Goal: Task Accomplishment & Management: Manage account settings

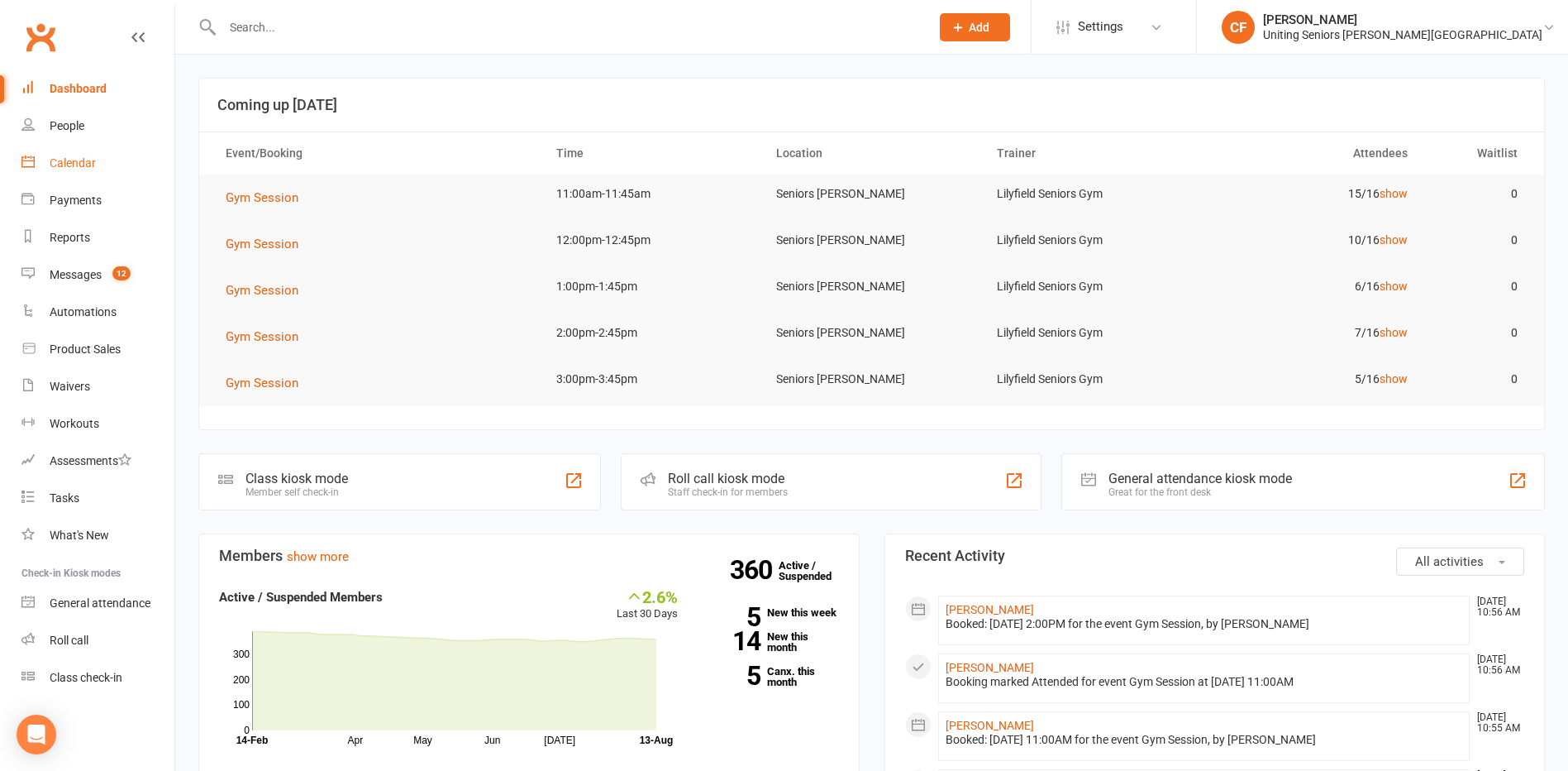
click at [78, 161] on div "Calendar" at bounding box center [72, 162] width 47 height 13
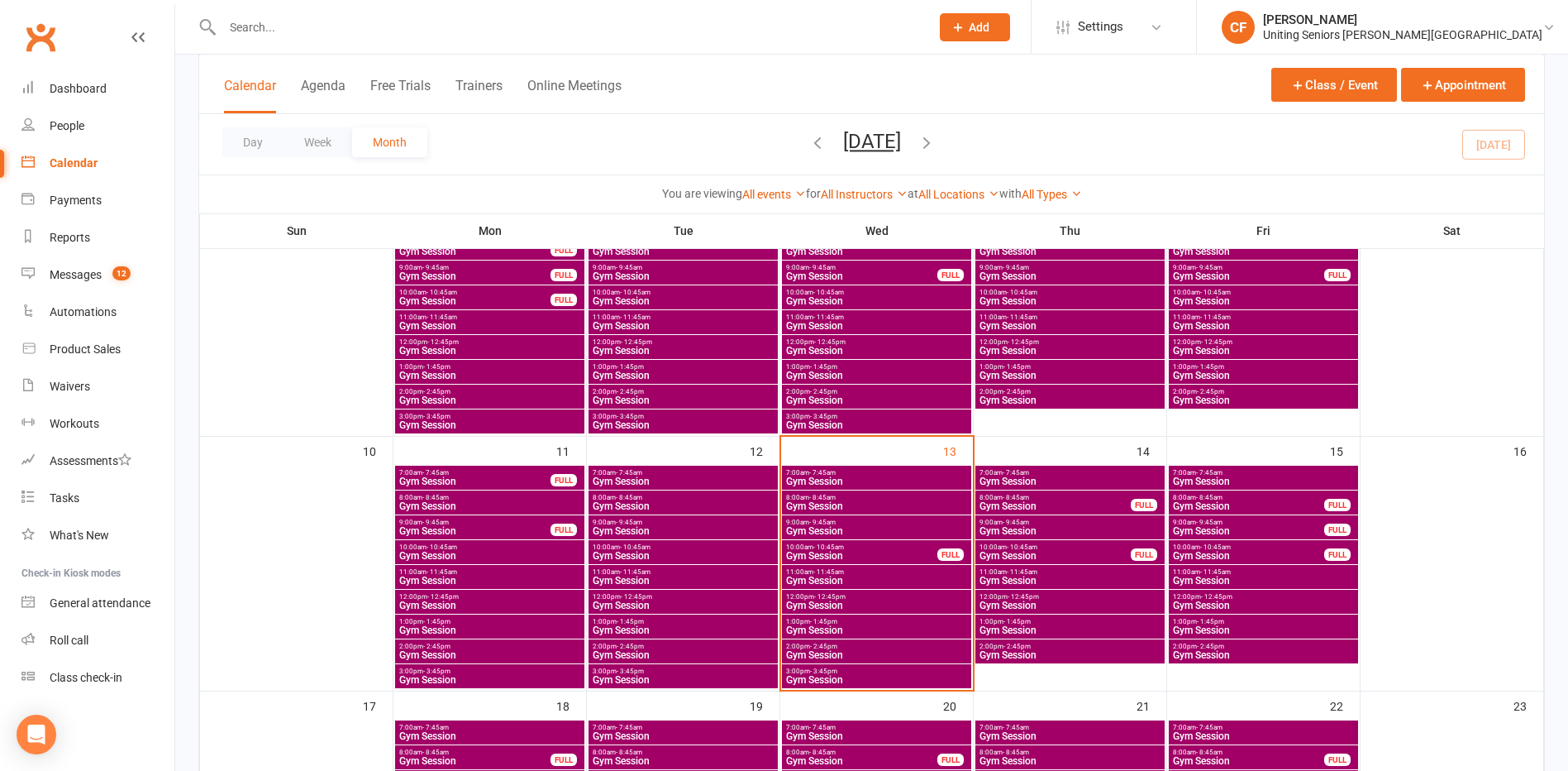
scroll to position [579, 0]
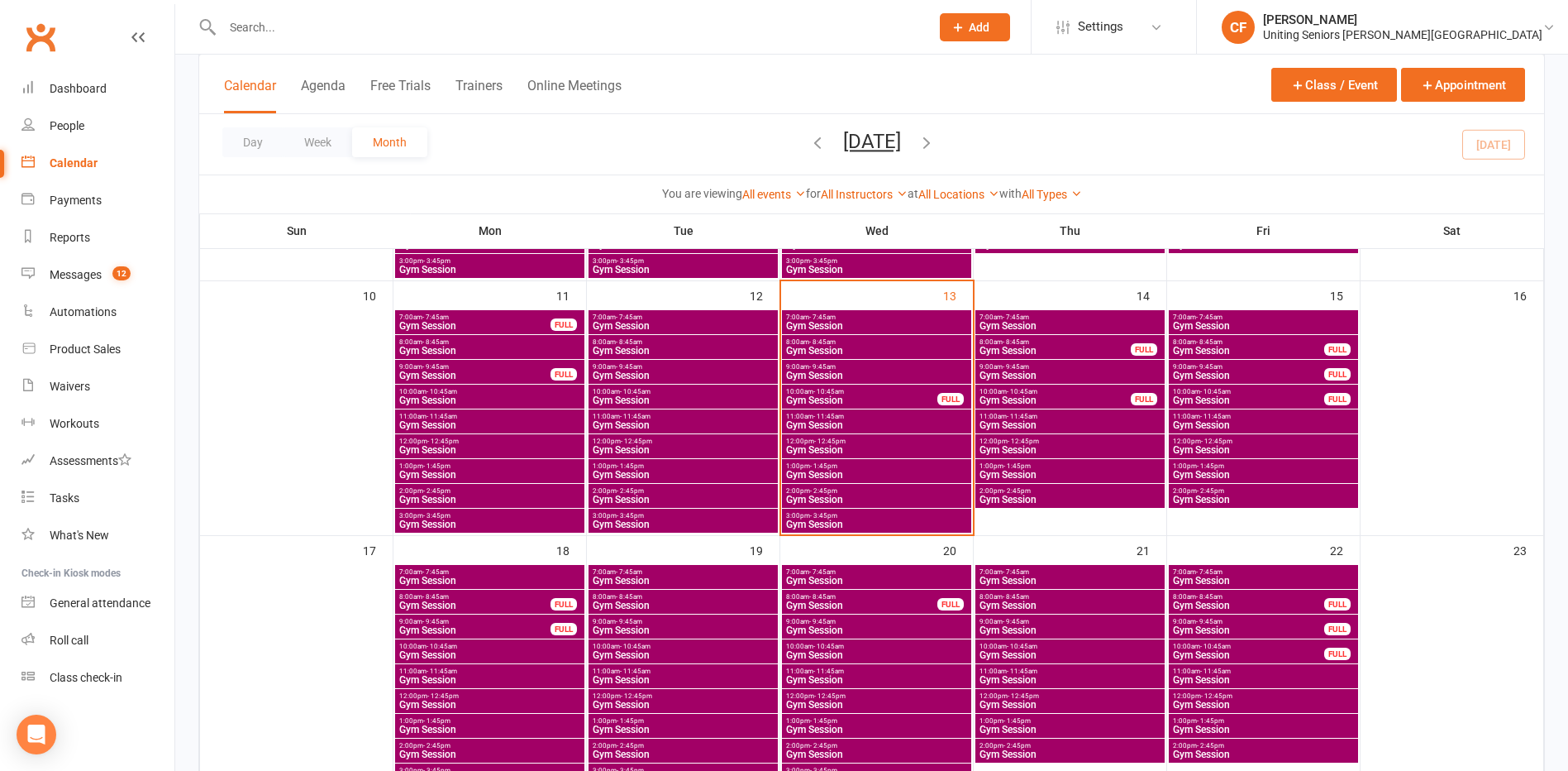
click at [641, 465] on span "- 1:45pm" at bounding box center [630, 465] width 27 height 7
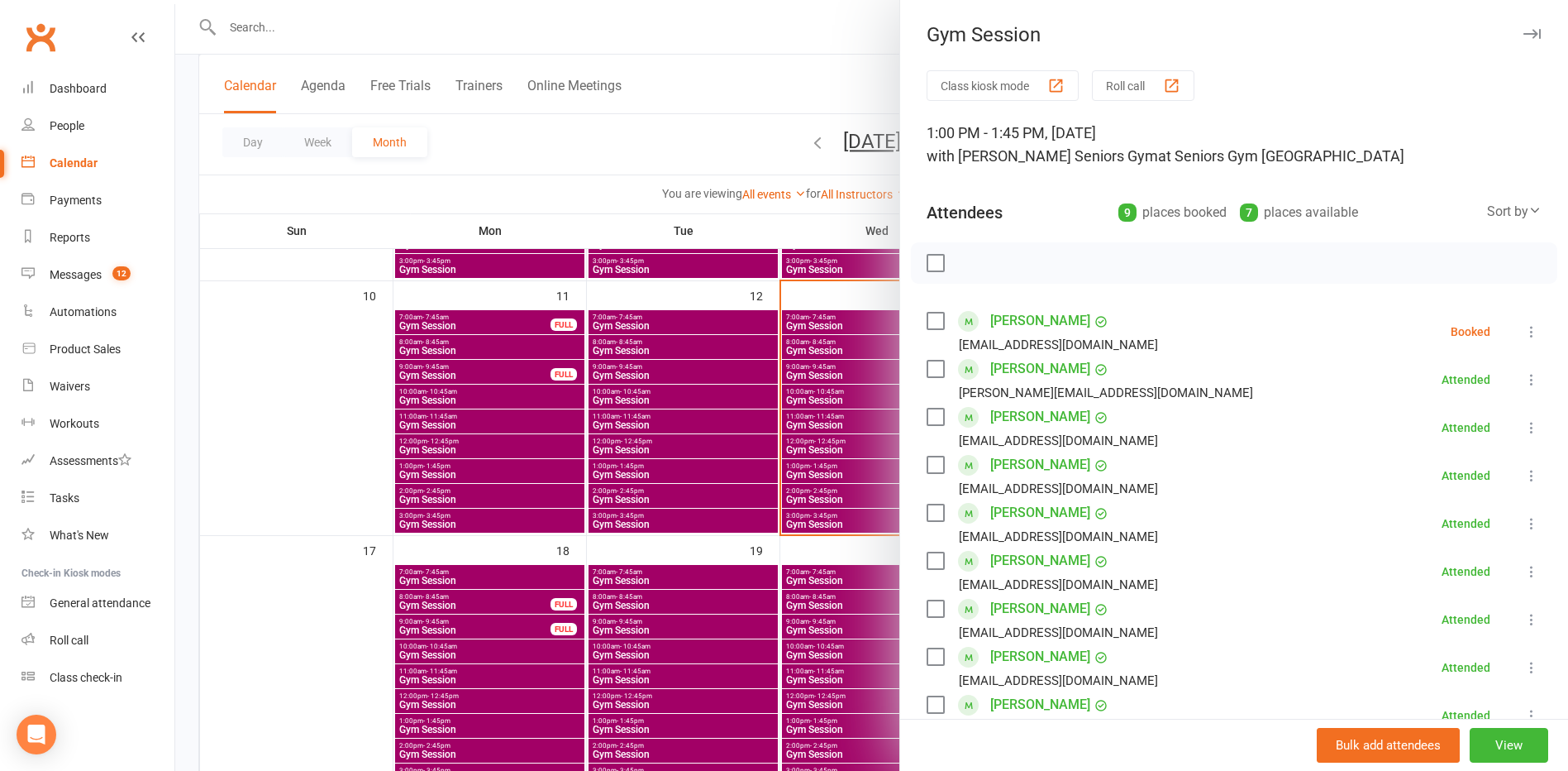
click at [1523, 337] on icon at bounding box center [1531, 331] width 17 height 17
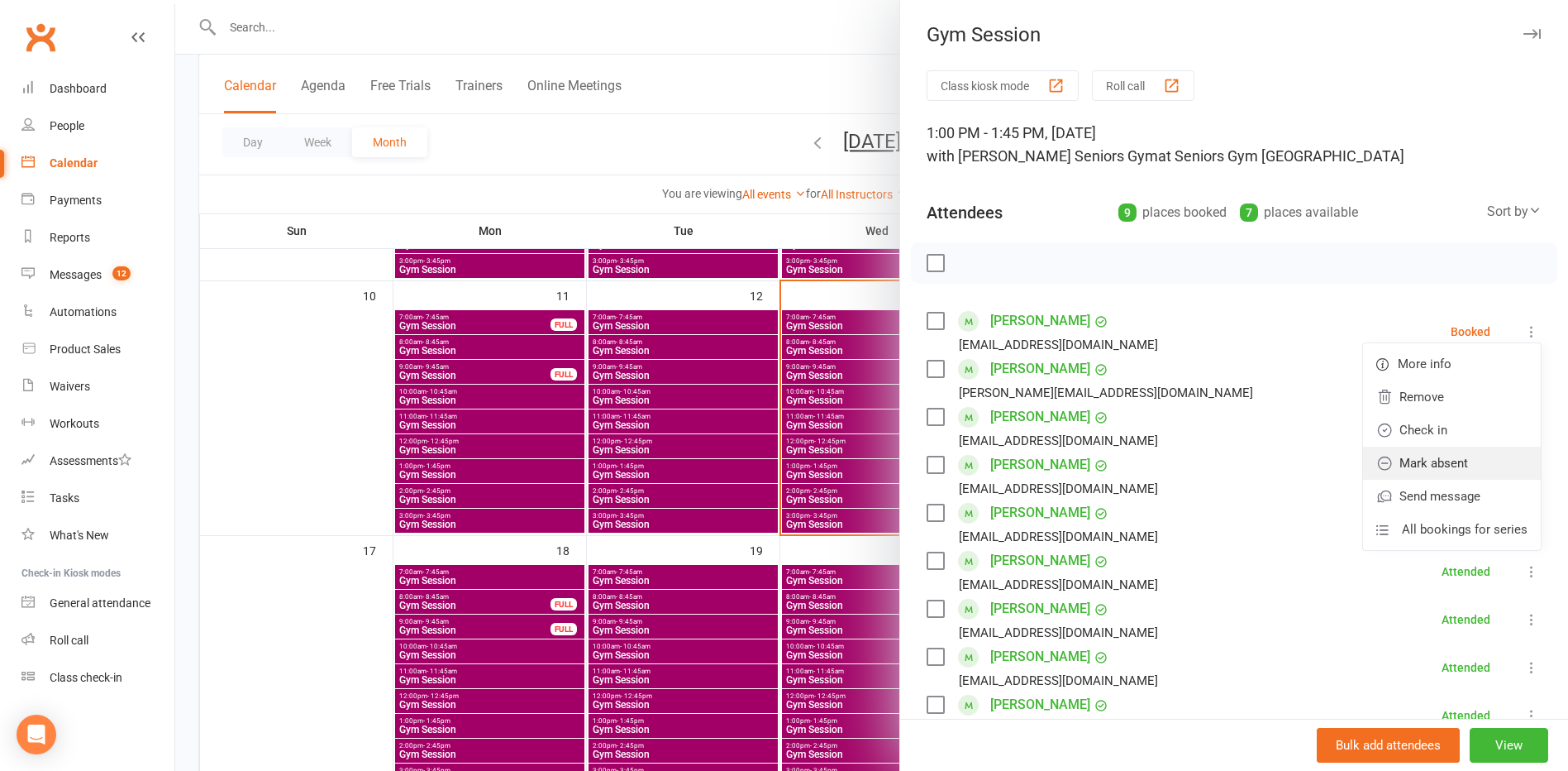
click at [1444, 459] on link "Mark absent" at bounding box center [1451, 462] width 178 height 33
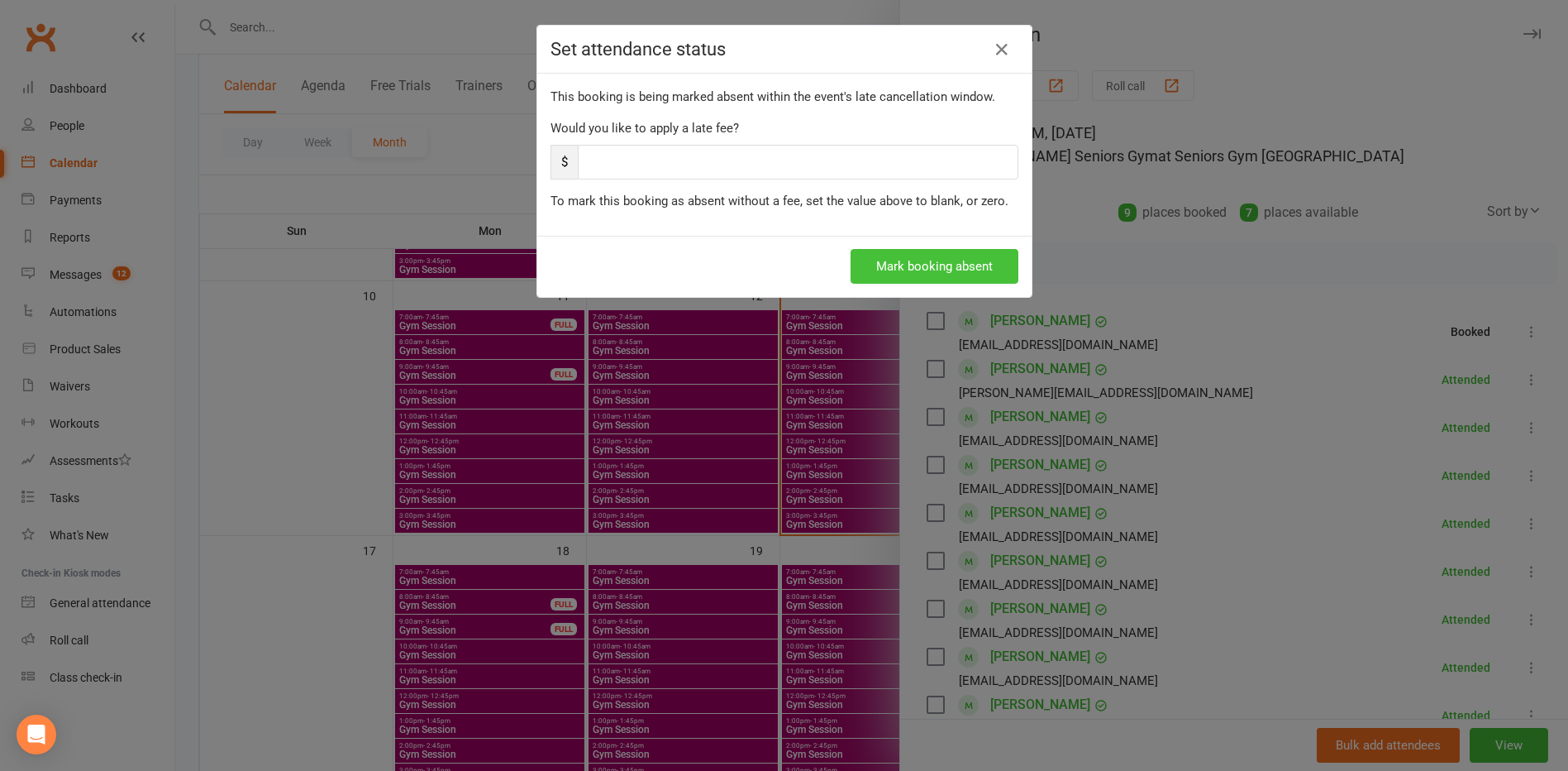
click at [992, 273] on button "Mark booking absent" at bounding box center [933, 265] width 168 height 35
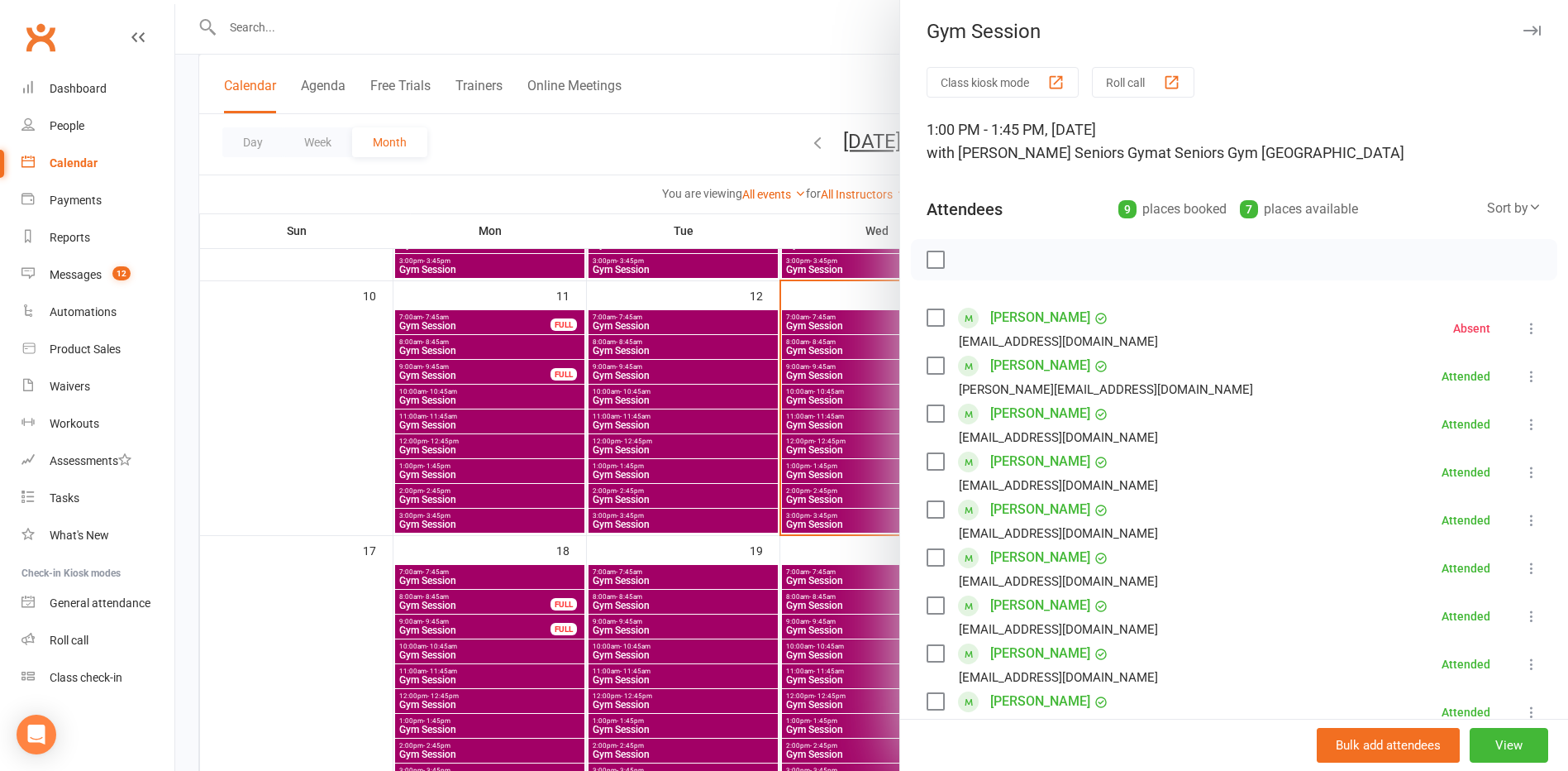
scroll to position [0, 0]
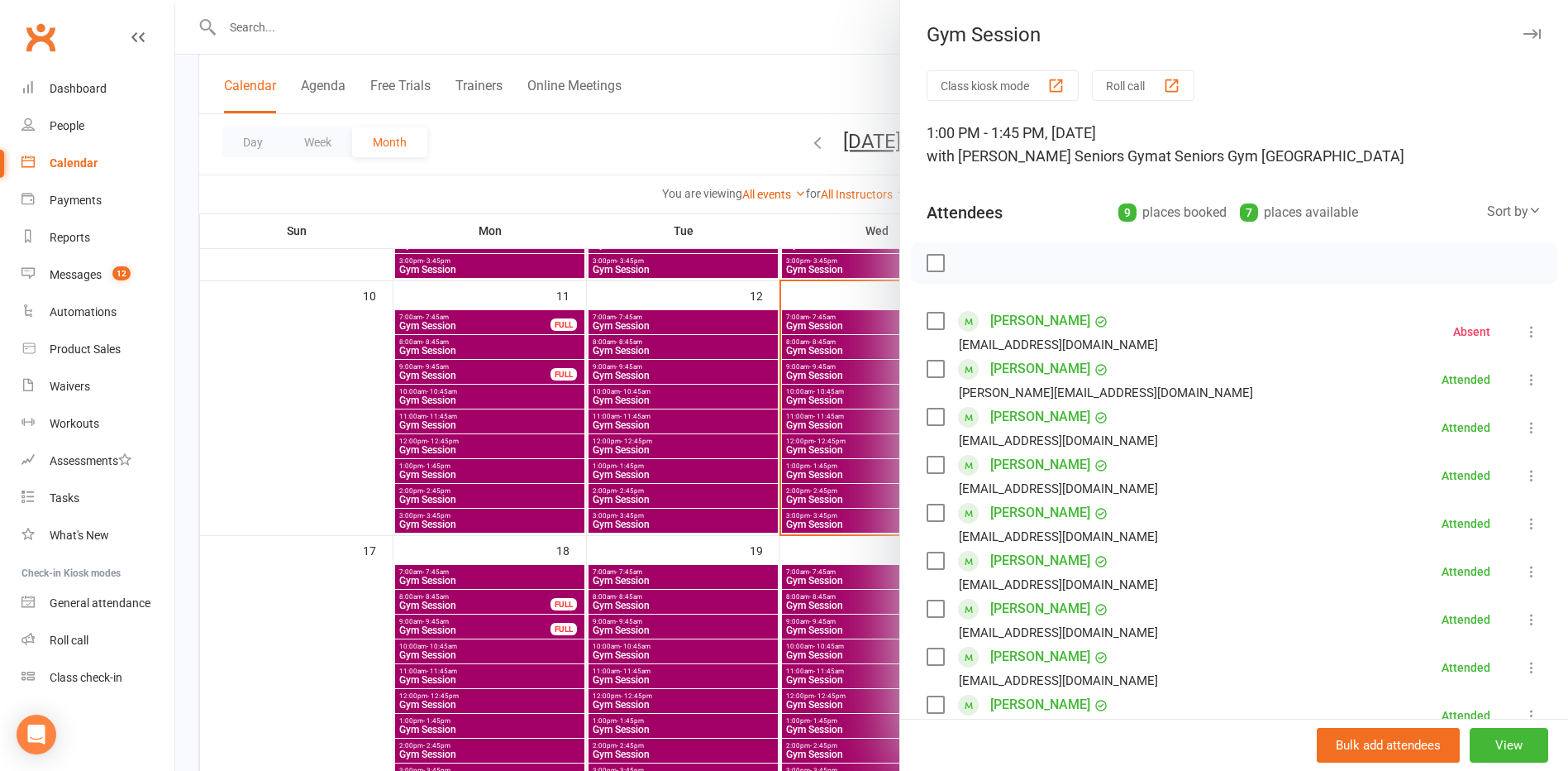
click at [1052, 412] on link "[PERSON_NAME]" at bounding box center [1040, 416] width 100 height 27
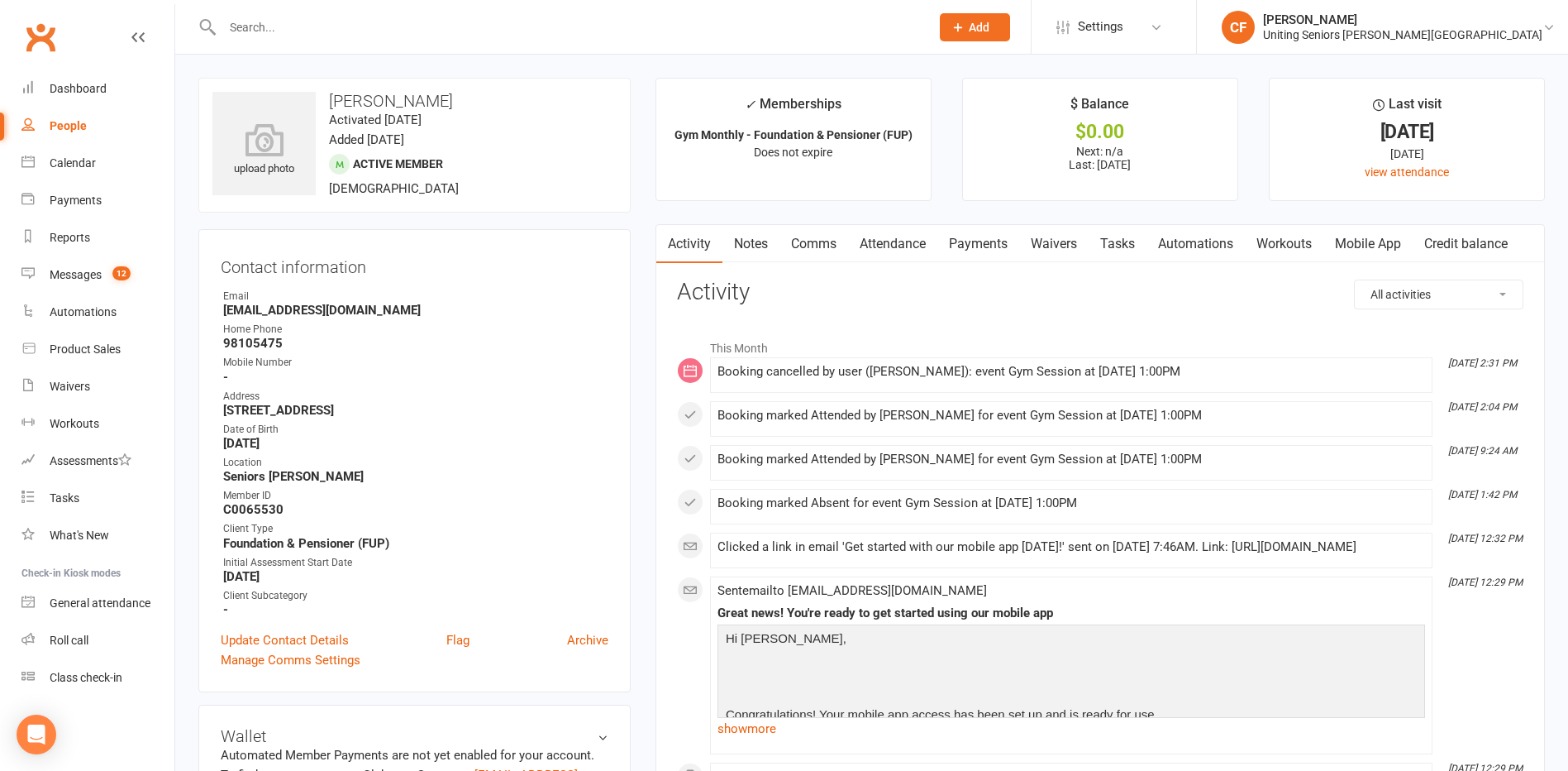
drag, startPoint x: 440, startPoint y: 407, endPoint x: 502, endPoint y: 410, distance: 62.1
click at [502, 410] on strong "[STREET_ADDRESS]" at bounding box center [416, 409] width 385 height 15
click at [367, 413] on strong "[STREET_ADDRESS]" at bounding box center [416, 409] width 385 height 15
drag, startPoint x: 224, startPoint y: 410, endPoint x: 478, endPoint y: 407, distance: 254.0
click at [478, 407] on strong "[STREET_ADDRESS]" at bounding box center [416, 409] width 385 height 15
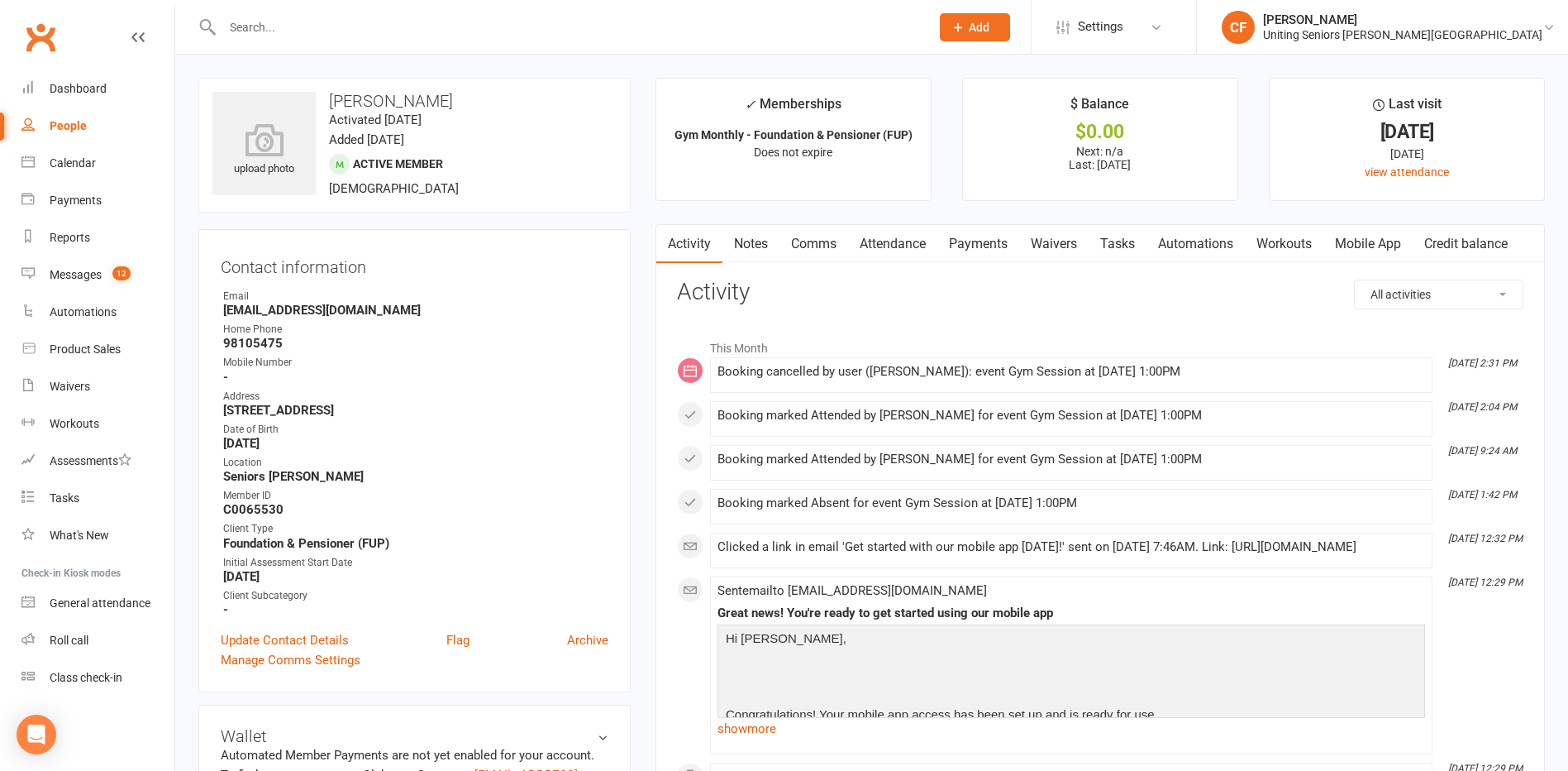
drag, startPoint x: 478, startPoint y: 407, endPoint x: 423, endPoint y: 408, distance: 55.0
click at [423, 408] on strong "[STREET_ADDRESS]" at bounding box center [416, 409] width 385 height 15
click at [104, 174] on link "Calendar" at bounding box center [98, 163] width 153 height 37
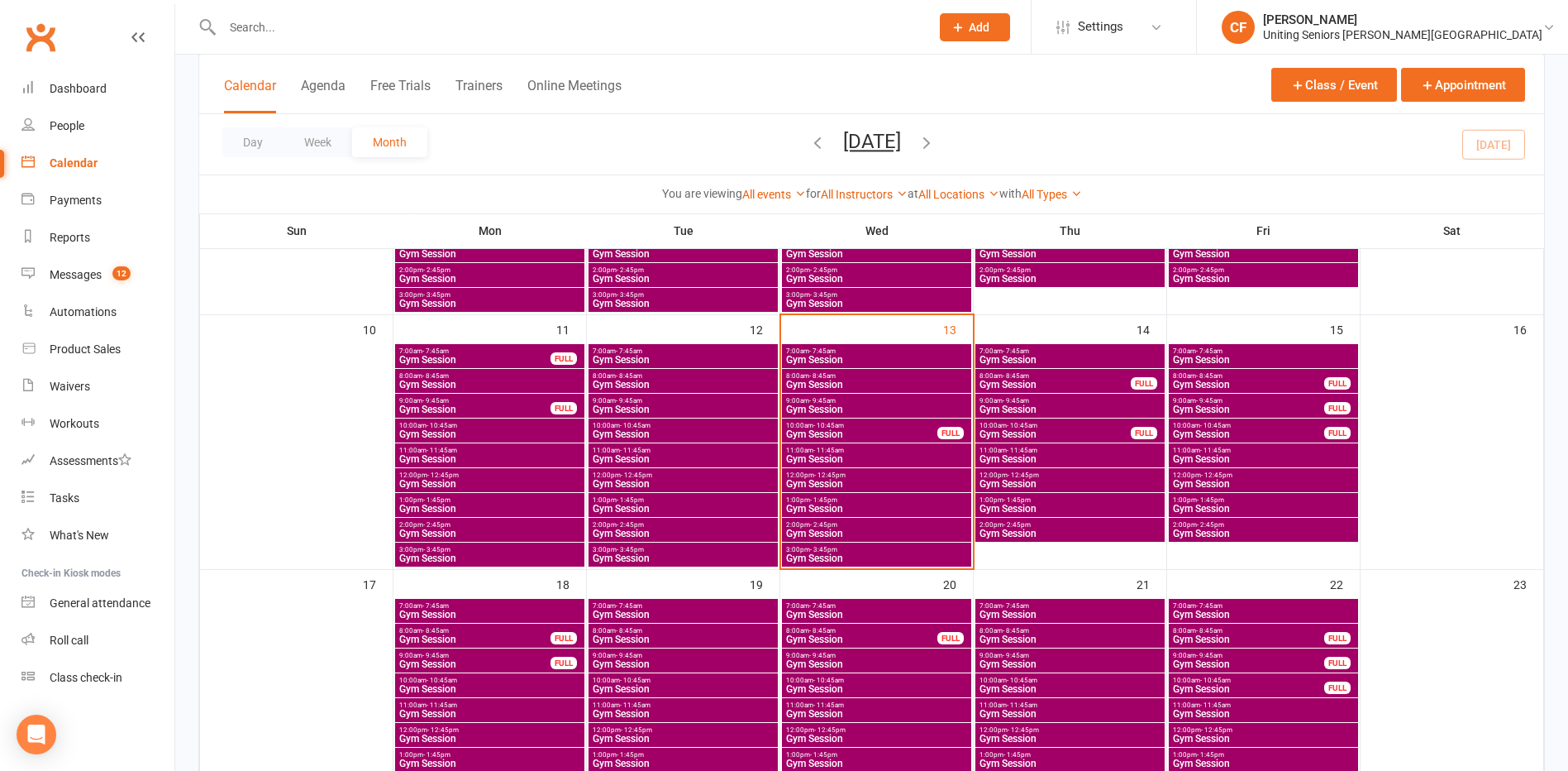
scroll to position [579, 0]
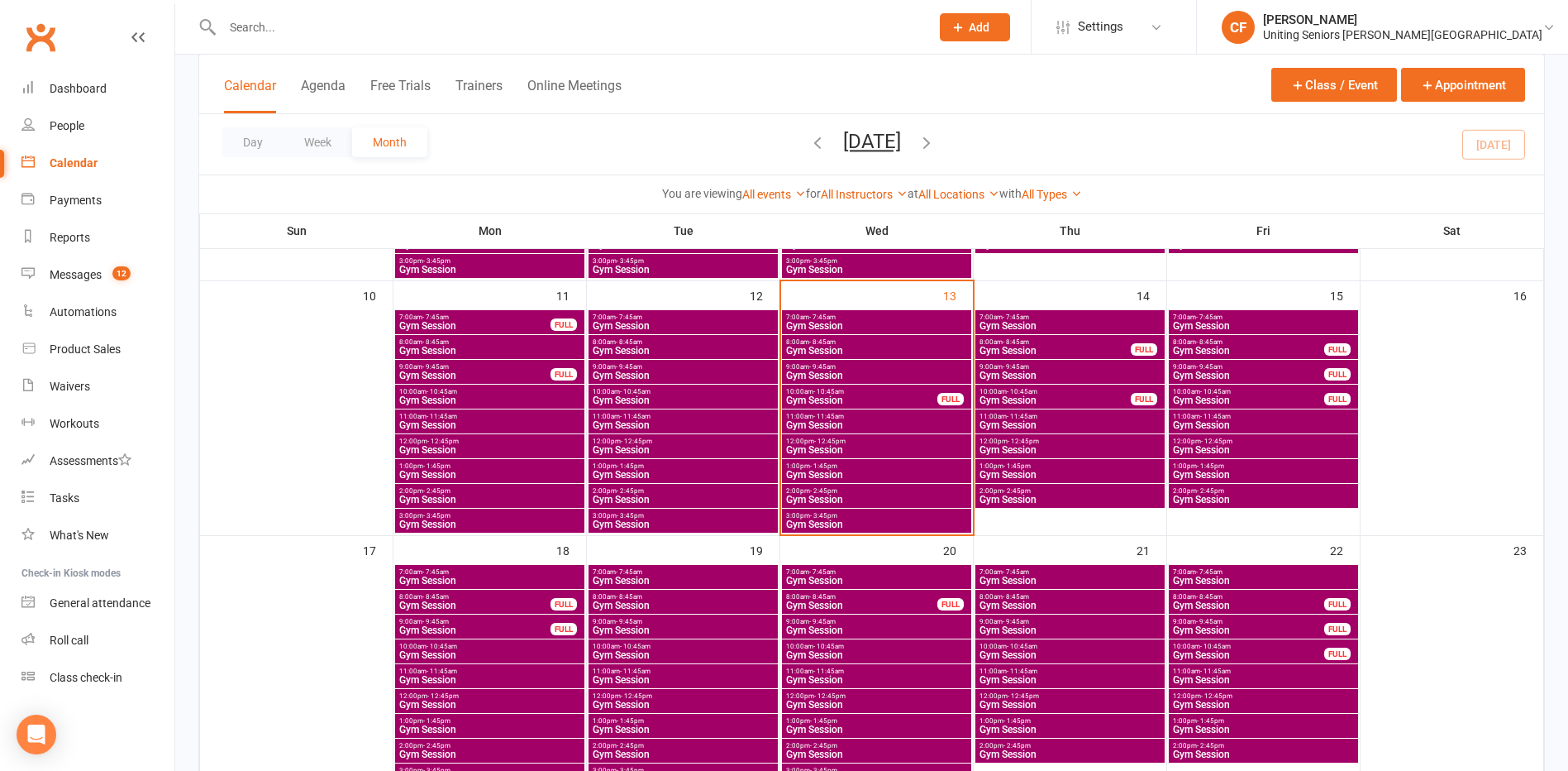
click at [834, 422] on span "Gym Session" at bounding box center [877, 425] width 183 height 10
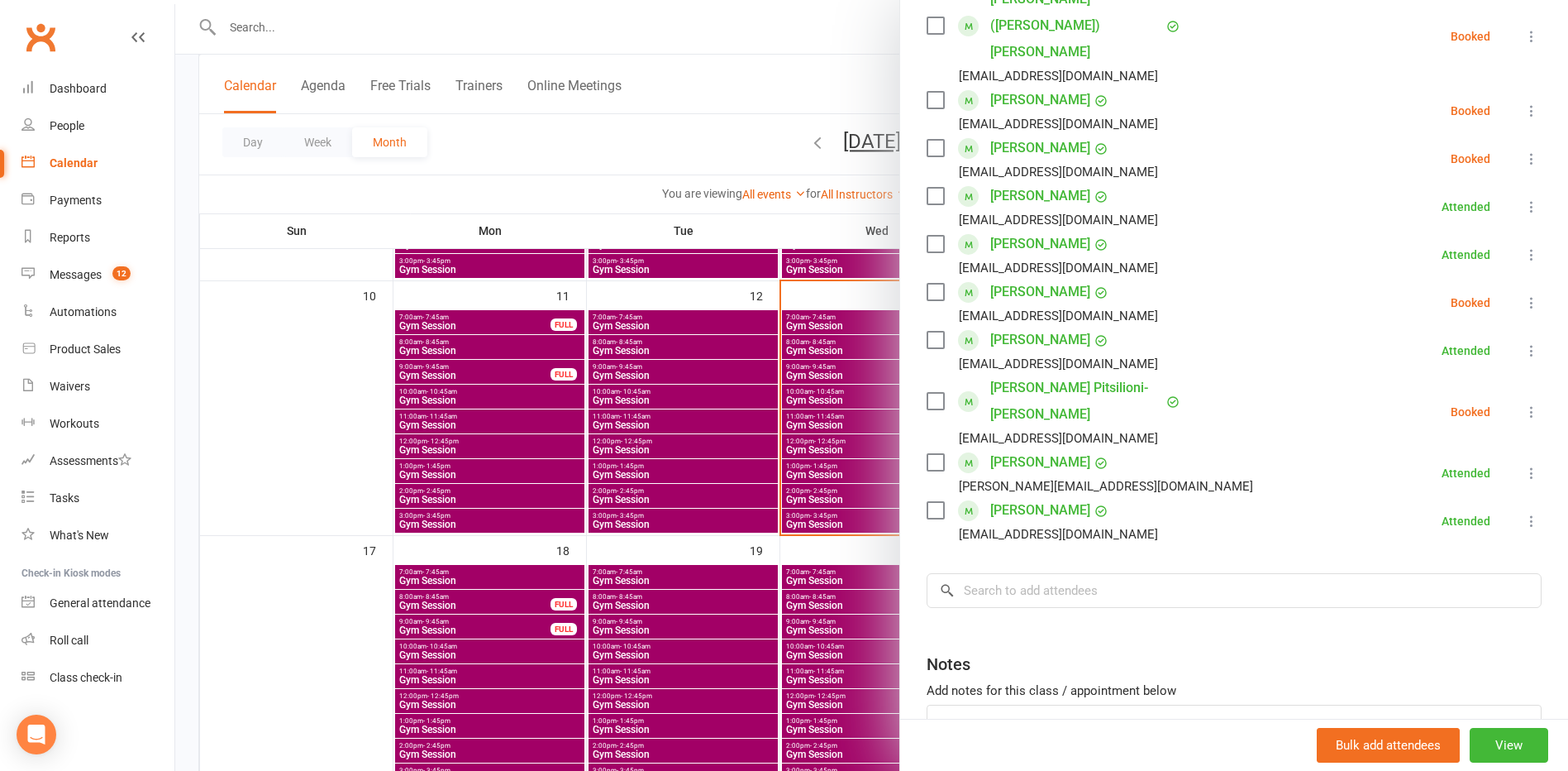
scroll to position [605, 0]
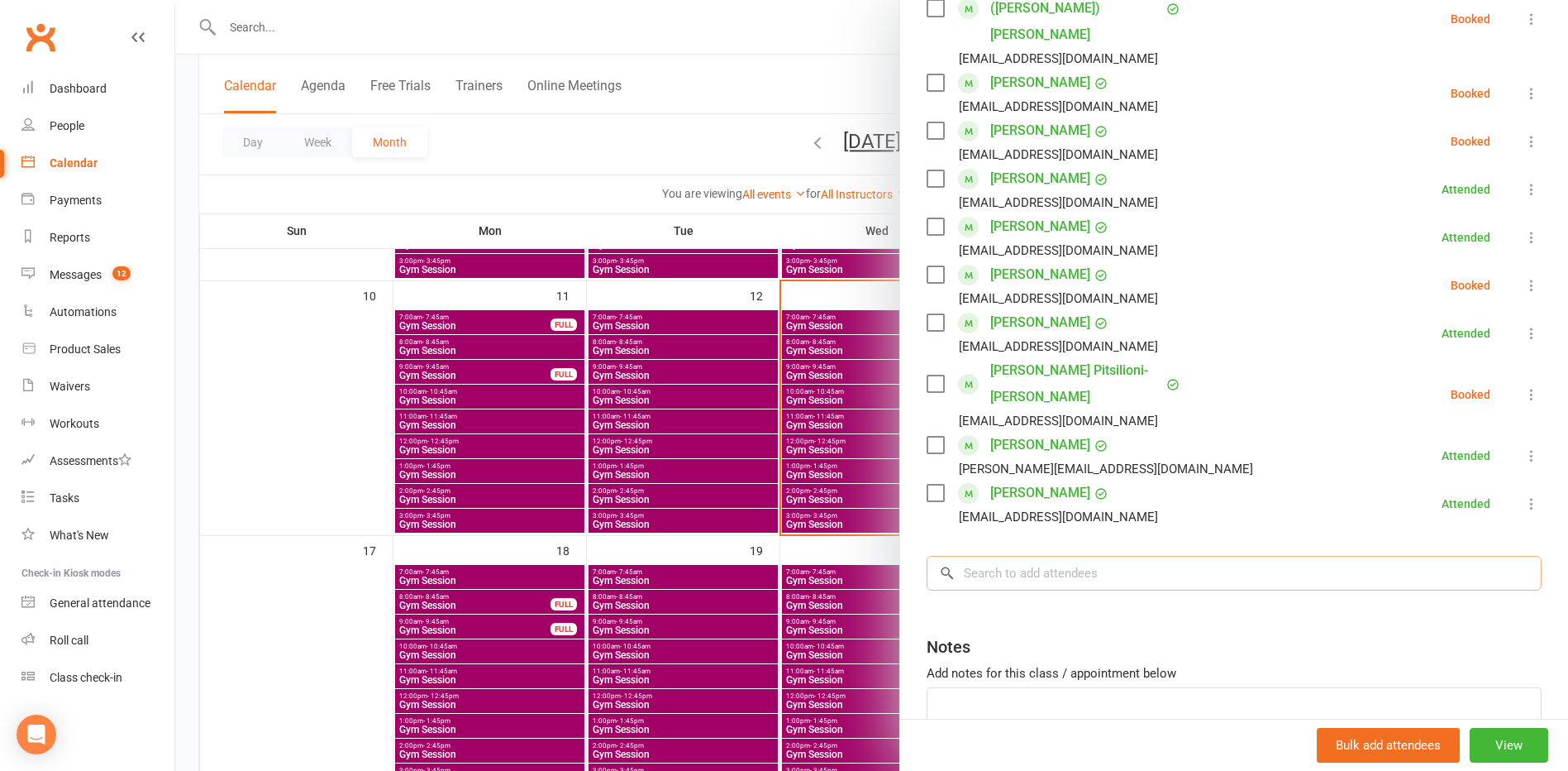
click at [1107, 555] on input "search" at bounding box center [1233, 572] width 615 height 35
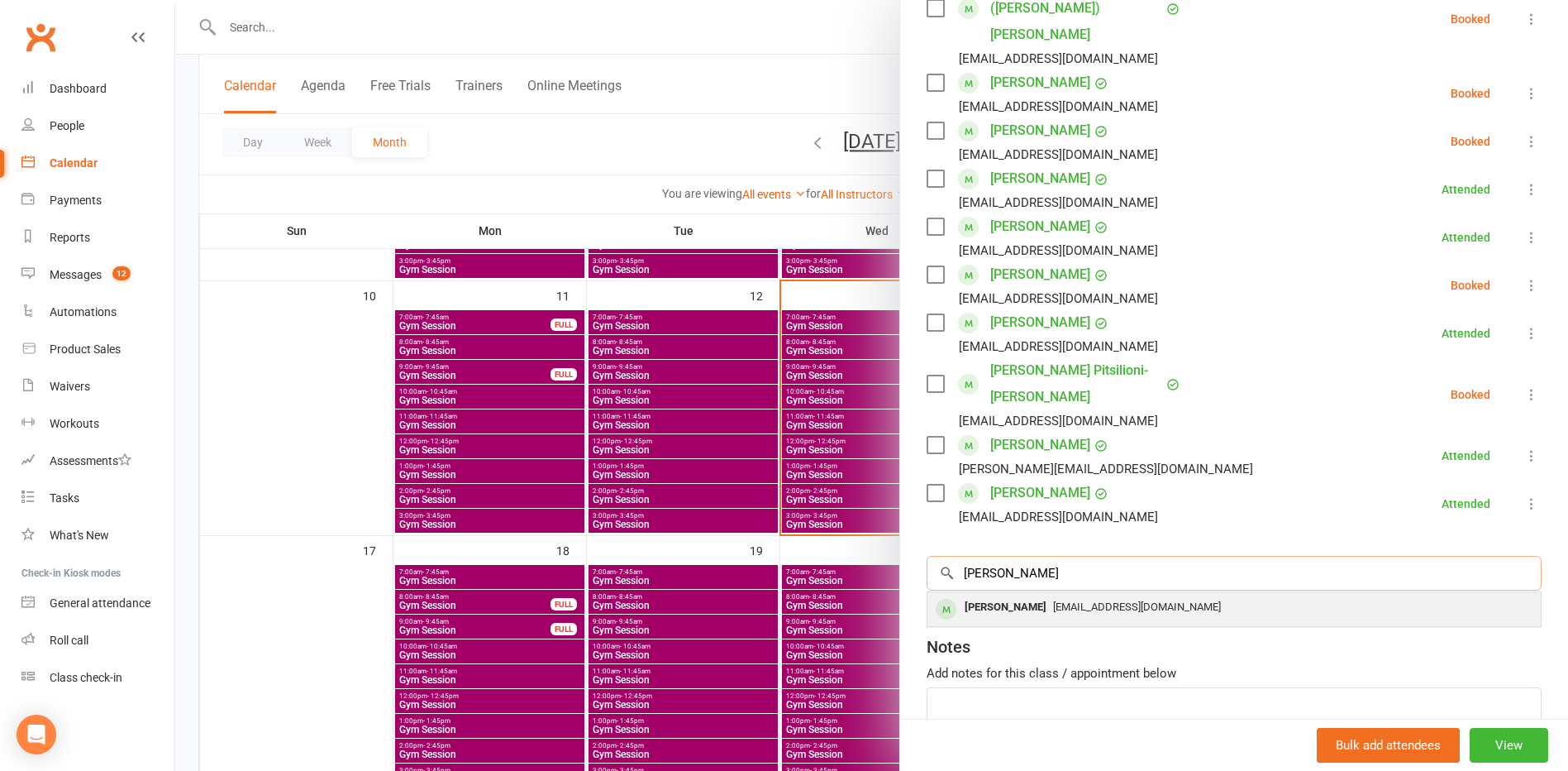
type input "[PERSON_NAME]"
click at [1282, 595] on div "[EMAIL_ADDRESS][DOMAIN_NAME]" at bounding box center [1233, 607] width 600 height 24
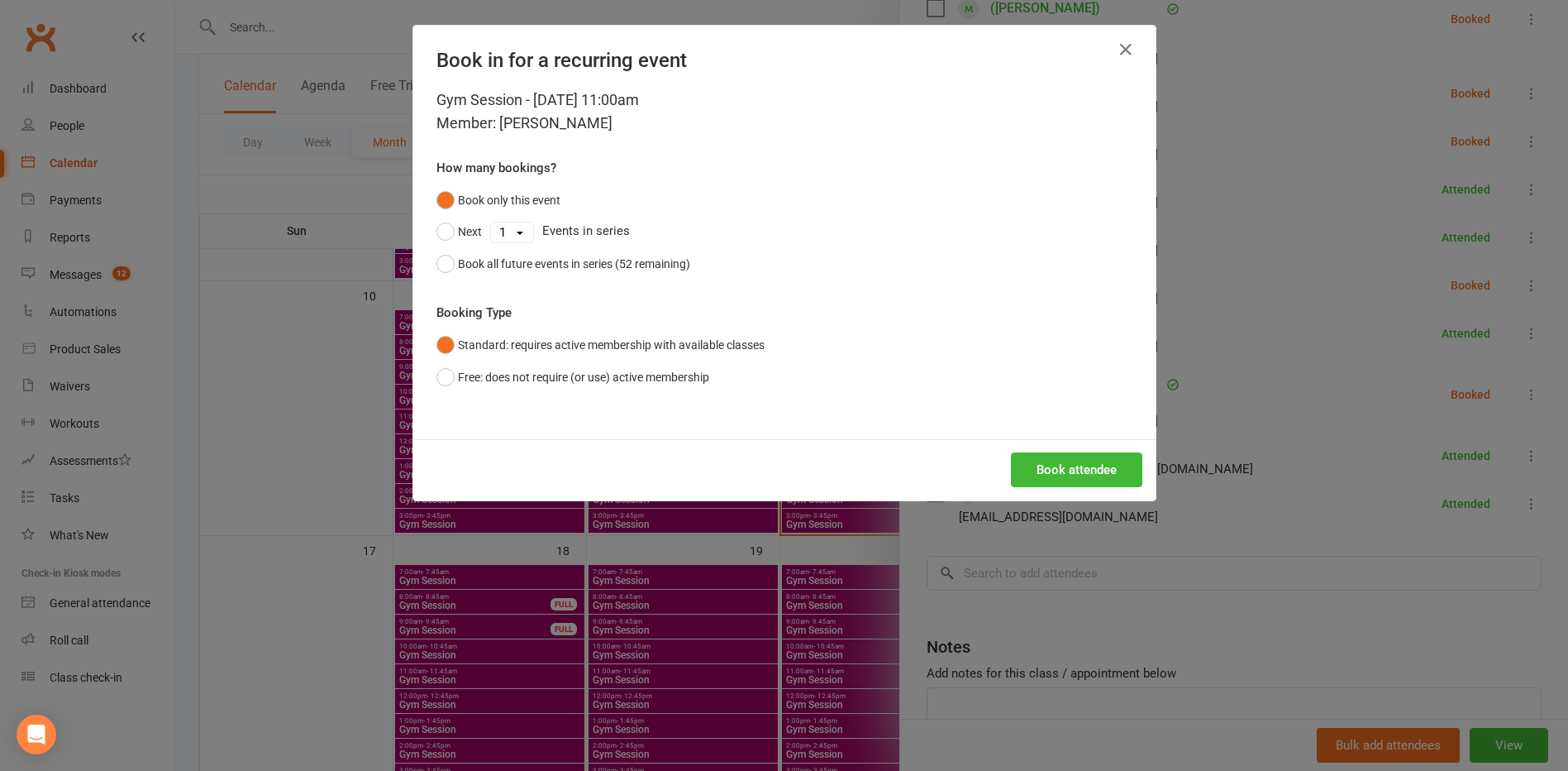
click at [1110, 491] on div "Book attendee" at bounding box center [784, 470] width 742 height 62
click at [1110, 470] on button "Book attendee" at bounding box center [1076, 469] width 131 height 35
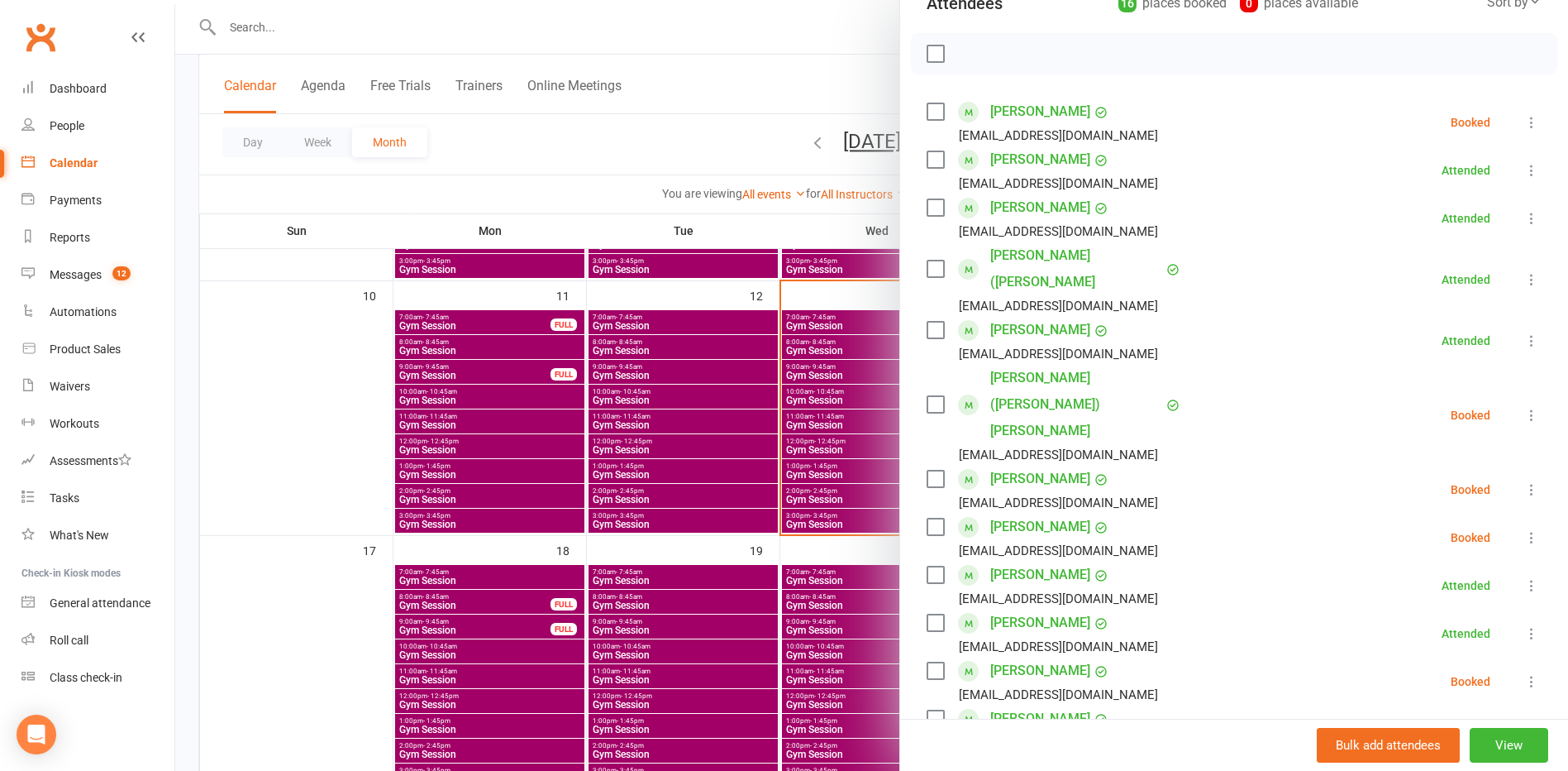
scroll to position [192, 0]
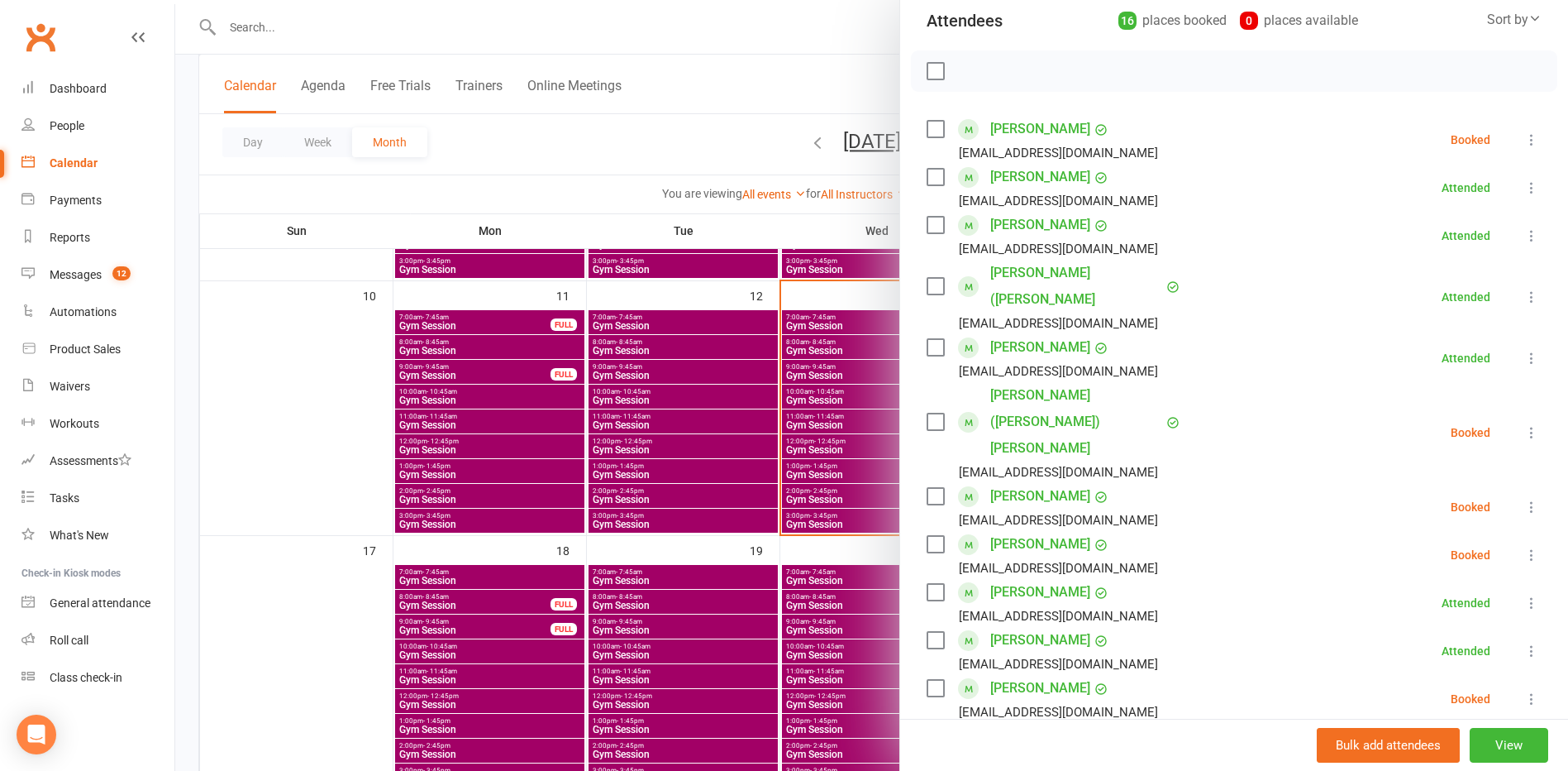
click at [291, 378] on div at bounding box center [871, 386] width 1392 height 771
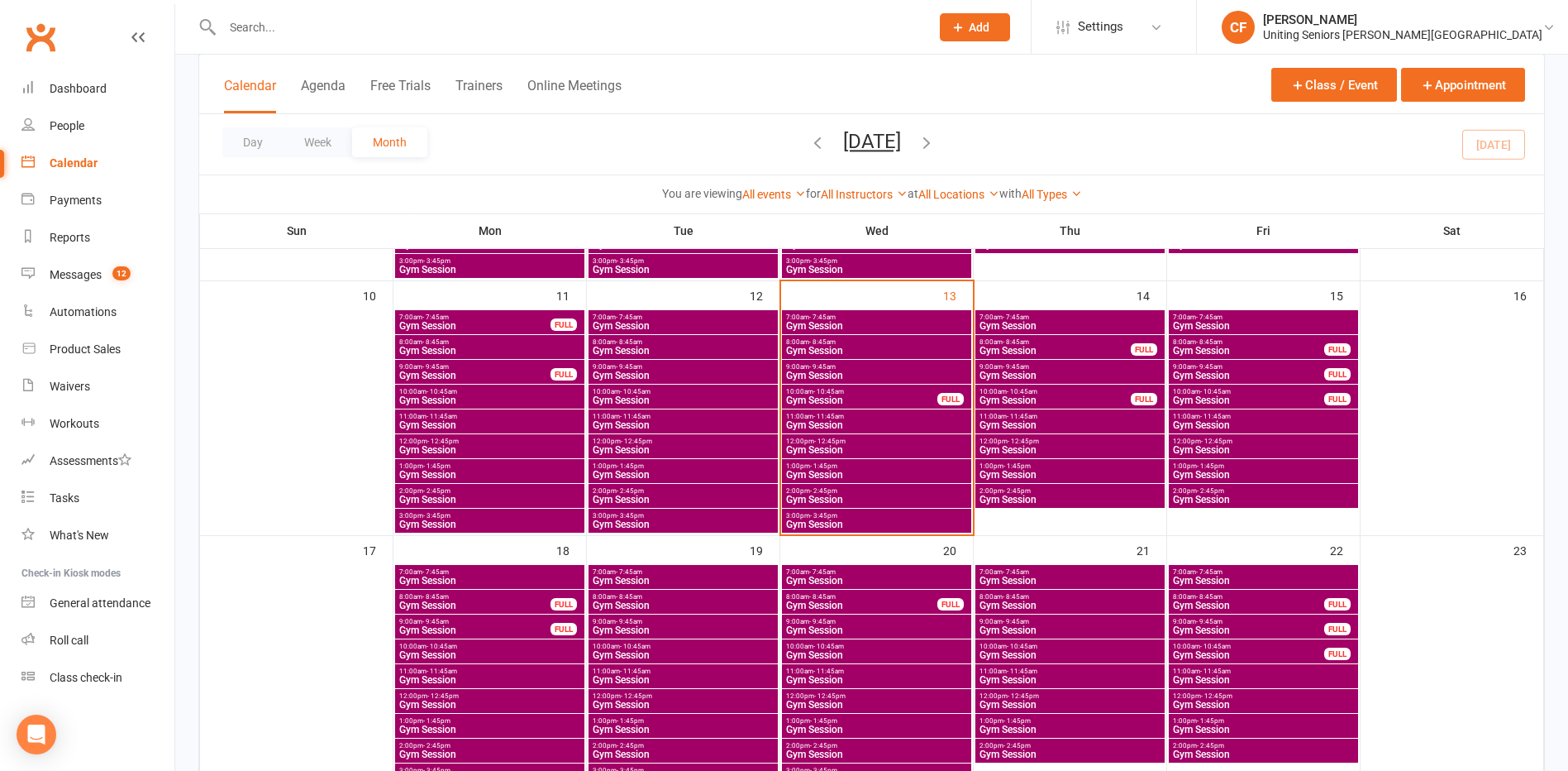
click at [628, 470] on span "Gym Session" at bounding box center [683, 475] width 183 height 10
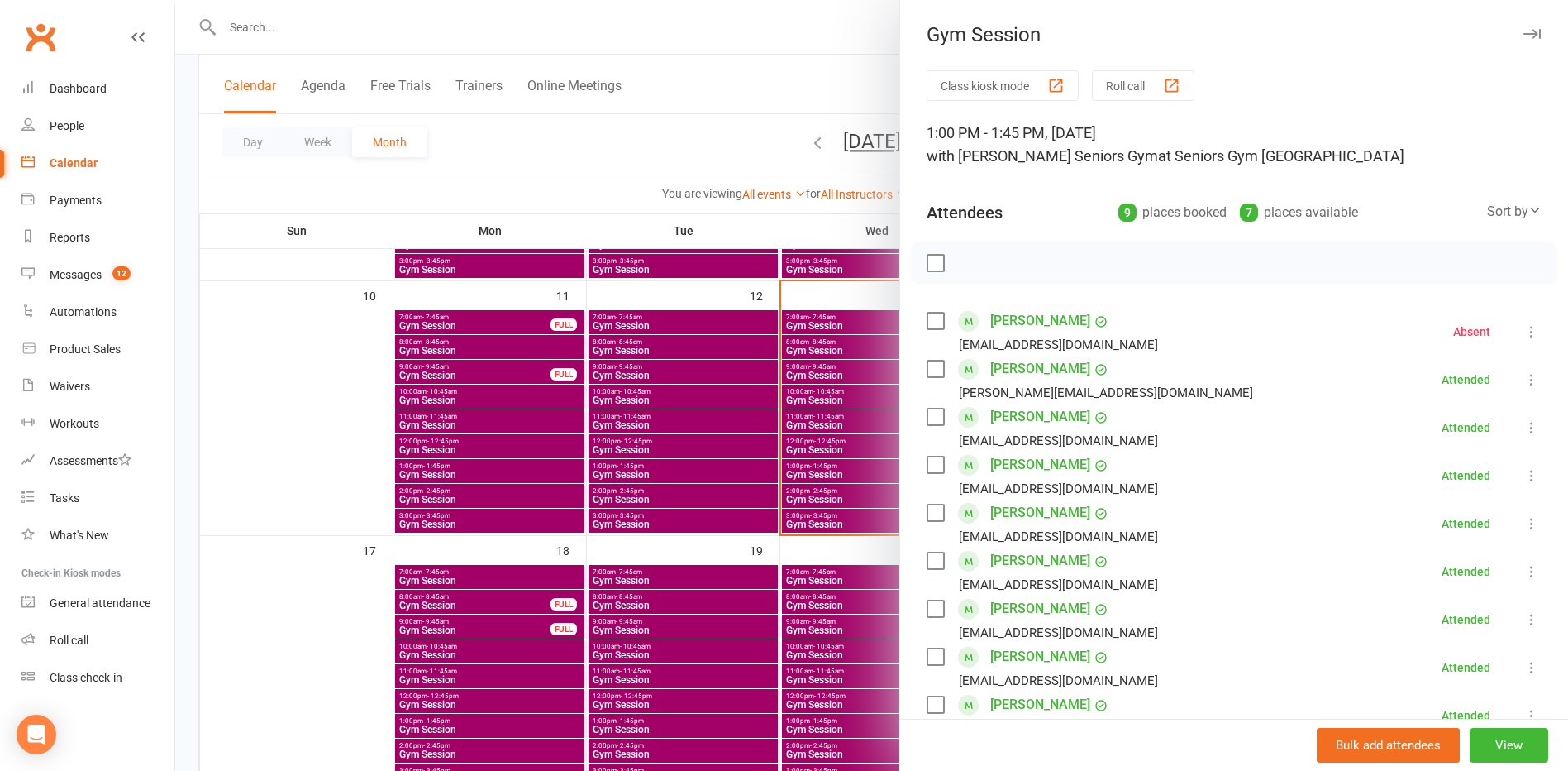
click at [1025, 416] on link "[PERSON_NAME]" at bounding box center [1040, 416] width 100 height 27
